Goal: Task Accomplishment & Management: Manage account settings

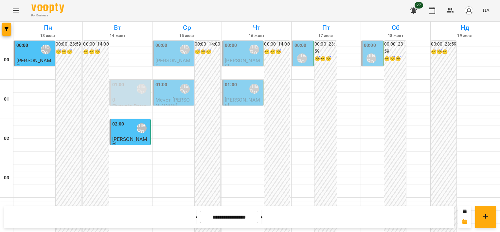
click at [171, 100] on span "Мечет [PERSON_NAME]" at bounding box center [172, 103] width 35 height 12
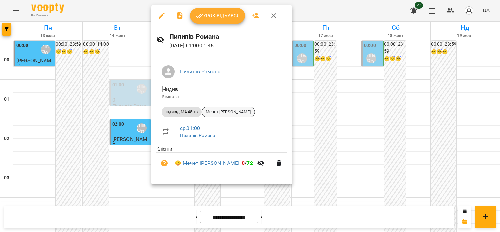
click at [235, 109] on div "Мечет [PERSON_NAME]" at bounding box center [228, 112] width 53 height 10
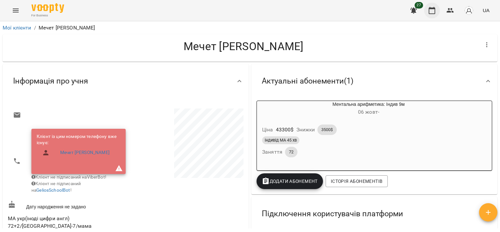
click at [430, 13] on icon "button" at bounding box center [432, 11] width 8 height 8
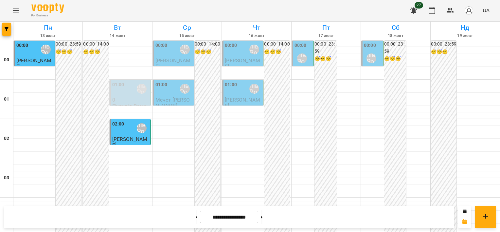
scroll to position [682, 0]
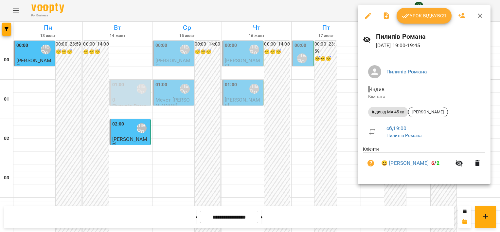
click at [340, 126] on div at bounding box center [250, 116] width 500 height 232
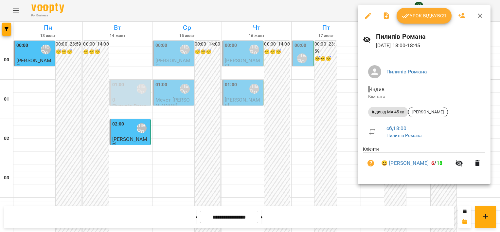
click at [326, 90] on div at bounding box center [250, 116] width 500 height 232
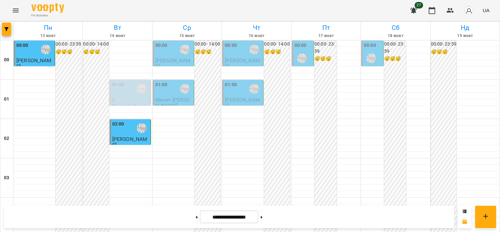
scroll to position [649, 0]
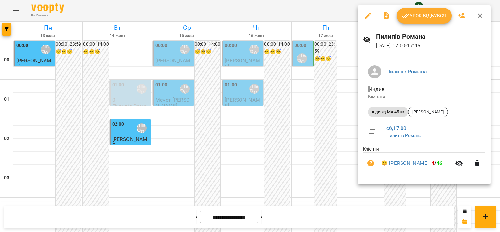
click at [332, 86] on div at bounding box center [250, 116] width 500 height 232
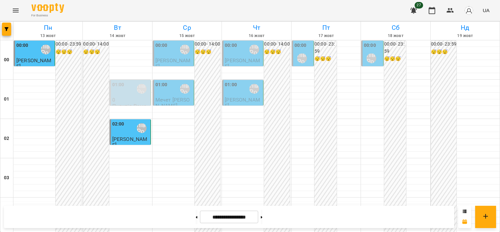
scroll to position [126, 0]
